Goal: Task Accomplishment & Management: Manage account settings

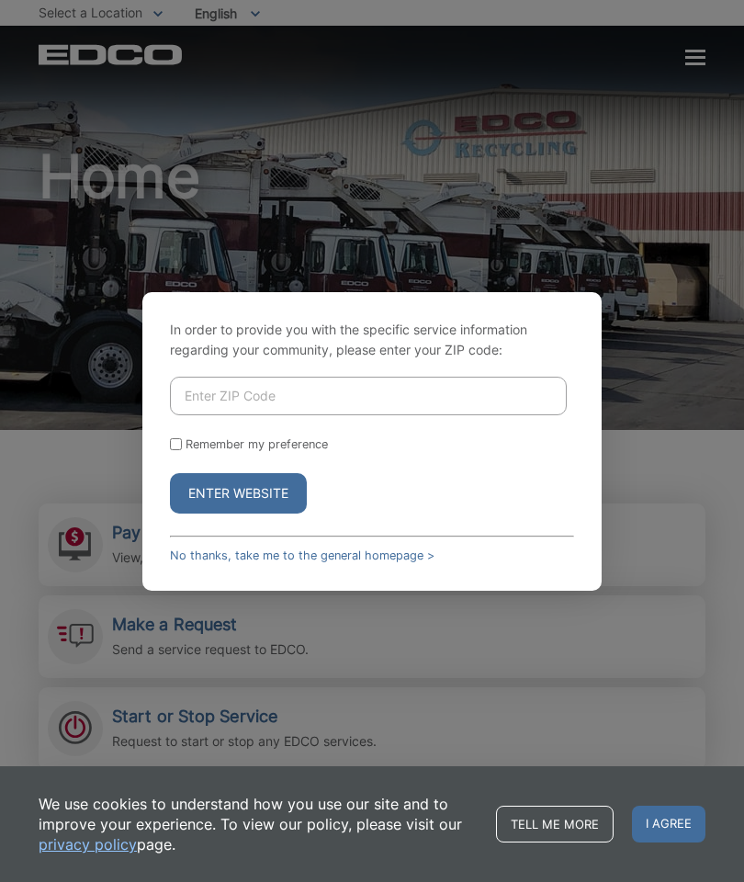
click at [271, 415] on input "Enter ZIP Code" at bounding box center [368, 396] width 397 height 39
type input "91977"
click at [691, 378] on div "In order to provide you with the specific service information regarding your co…" at bounding box center [372, 441] width 744 height 882
click at [266, 513] on button "Enter Website" at bounding box center [238, 493] width 137 height 40
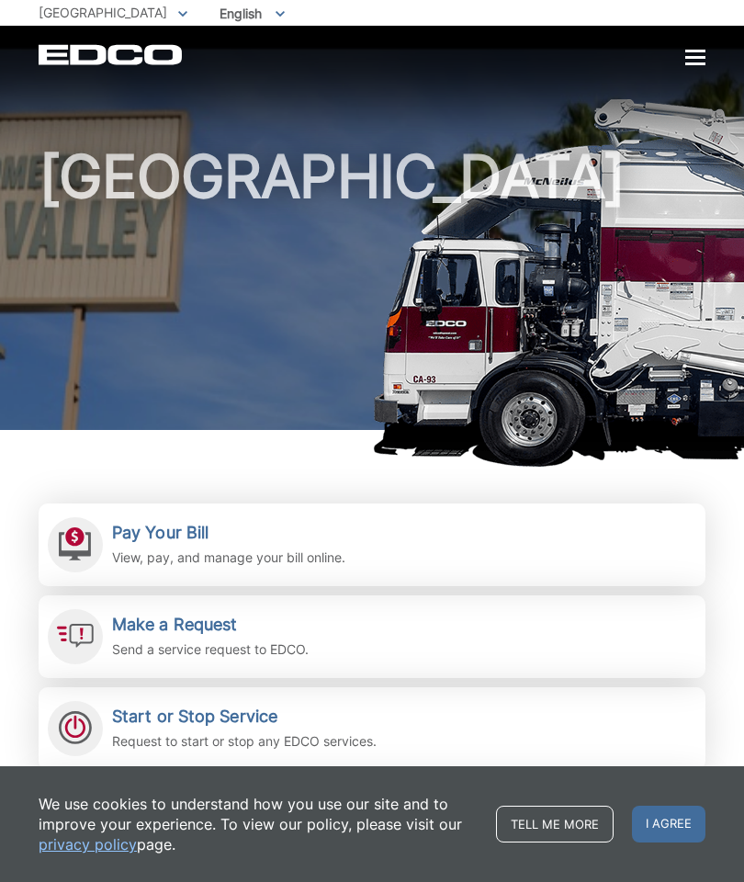
click at [575, 321] on h1 "[GEOGRAPHIC_DATA]" at bounding box center [372, 292] width 667 height 291
click at [219, 547] on p "View, pay, and manage your bill online." at bounding box center [228, 557] width 233 height 20
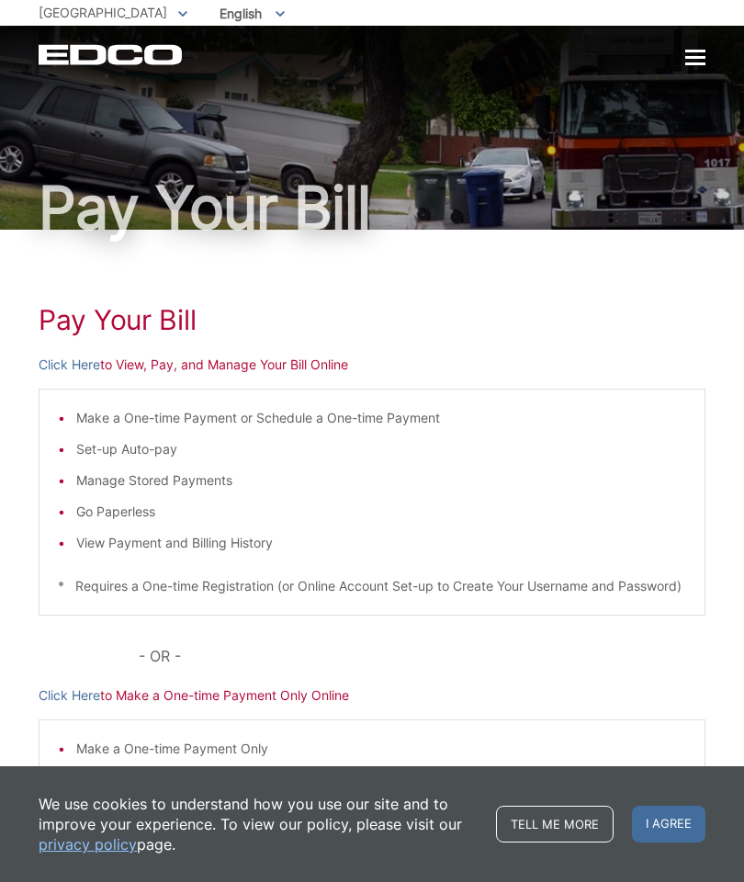
click at [86, 365] on link "Click Here" at bounding box center [70, 364] width 62 height 20
